Goal: Transaction & Acquisition: Purchase product/service

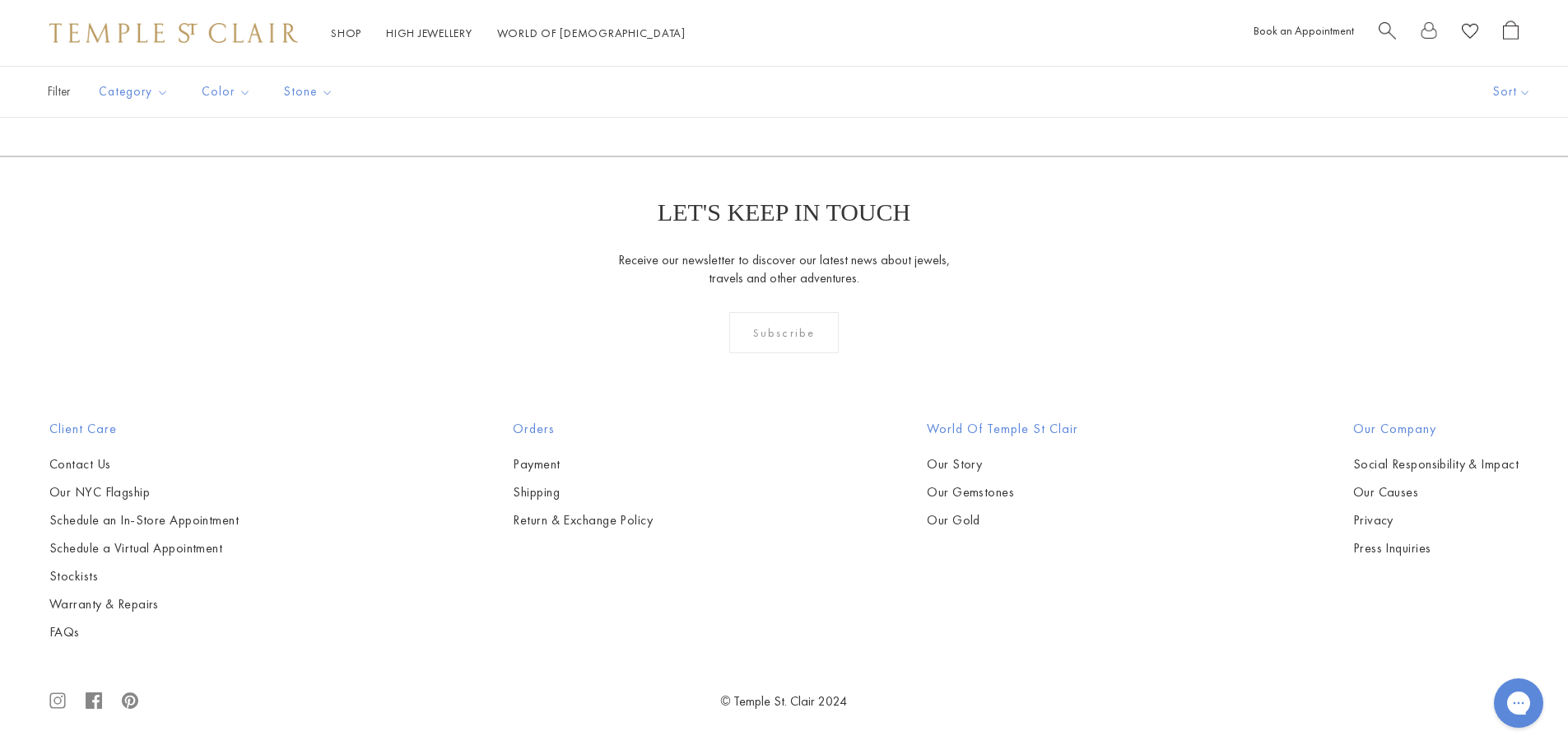
scroll to position [6915, 0]
click at [0, 0] on img at bounding box center [0, 0] width 0 height 0
